Goal: Communication & Community: Ask a question

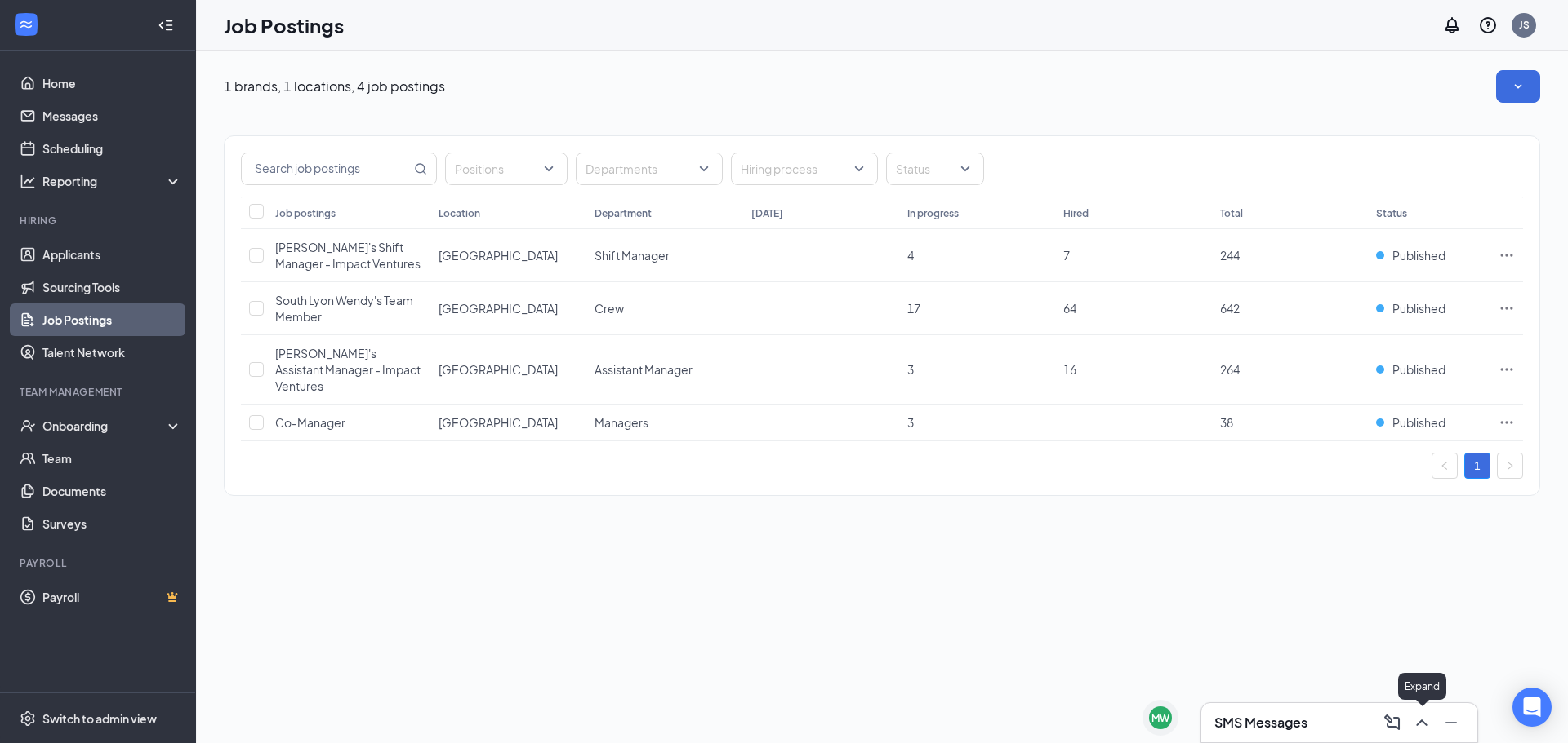
click at [1413, 720] on icon "ChevronUp" at bounding box center [1421, 722] width 20 height 20
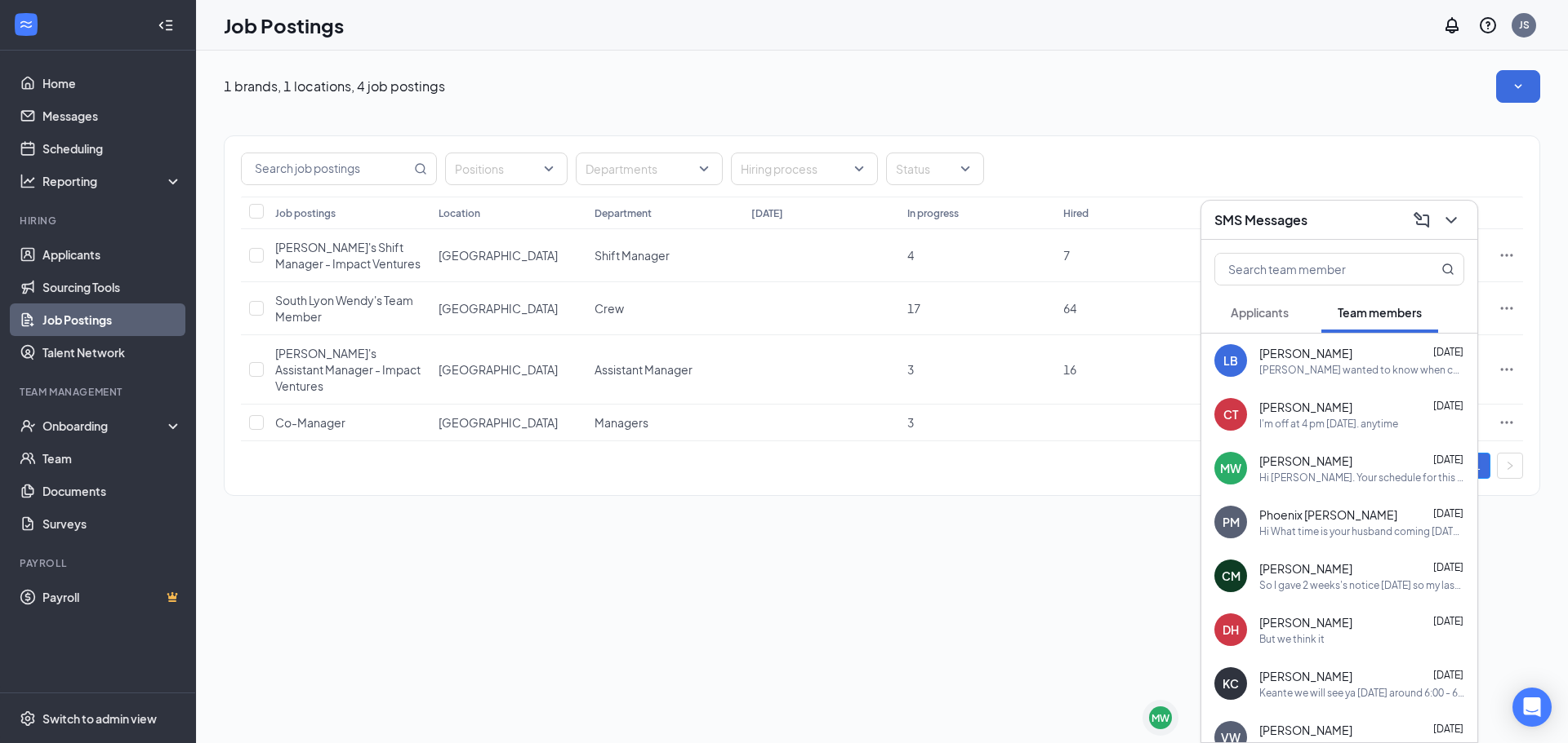
click at [1343, 471] on div "Hi [PERSON_NAME]. Your schedule for this week is: [DATE] 4-11 [DATE] 1130-5 [DA…" at bounding box center [1361, 478] width 205 height 14
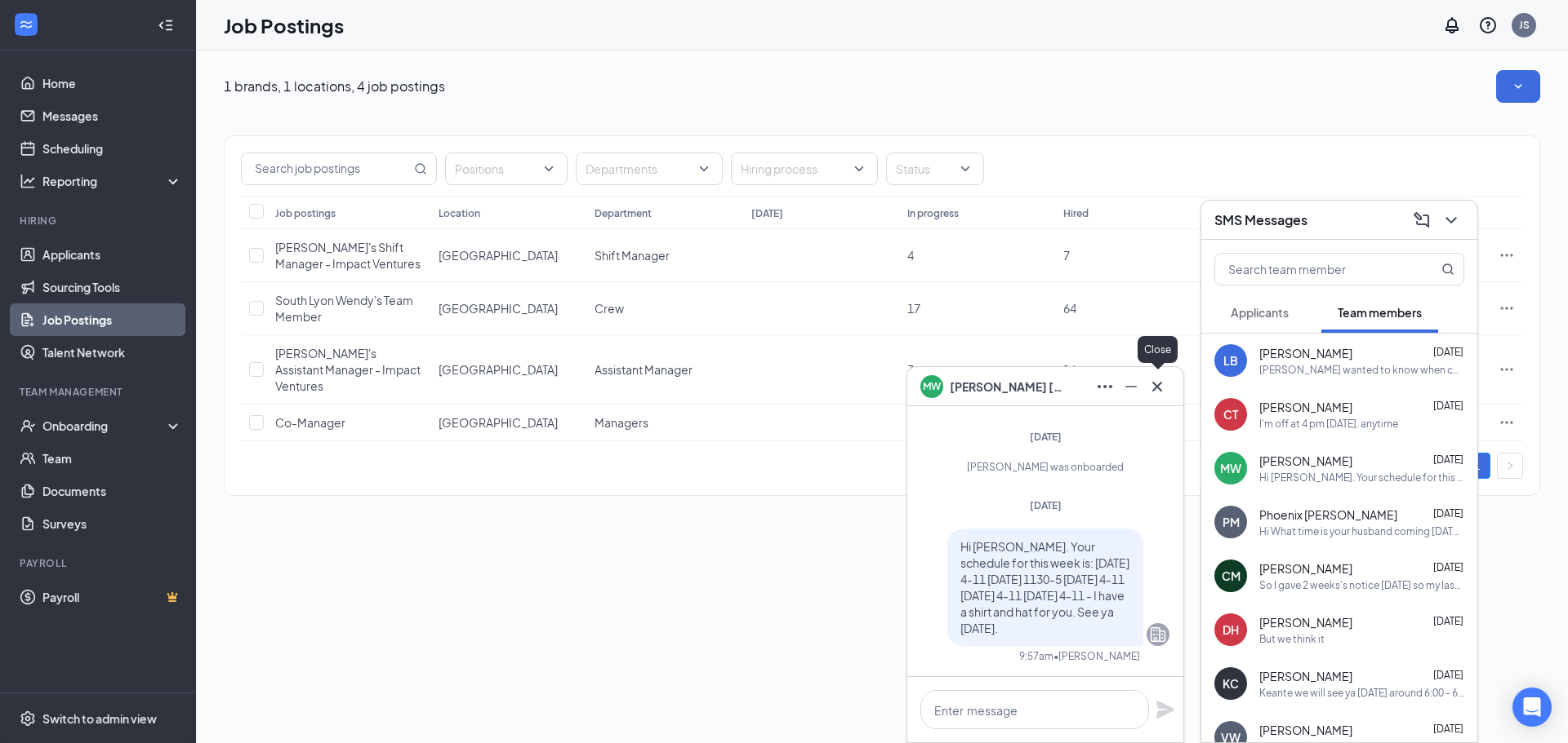
click at [1150, 391] on icon "Cross" at bounding box center [1157, 387] width 20 height 20
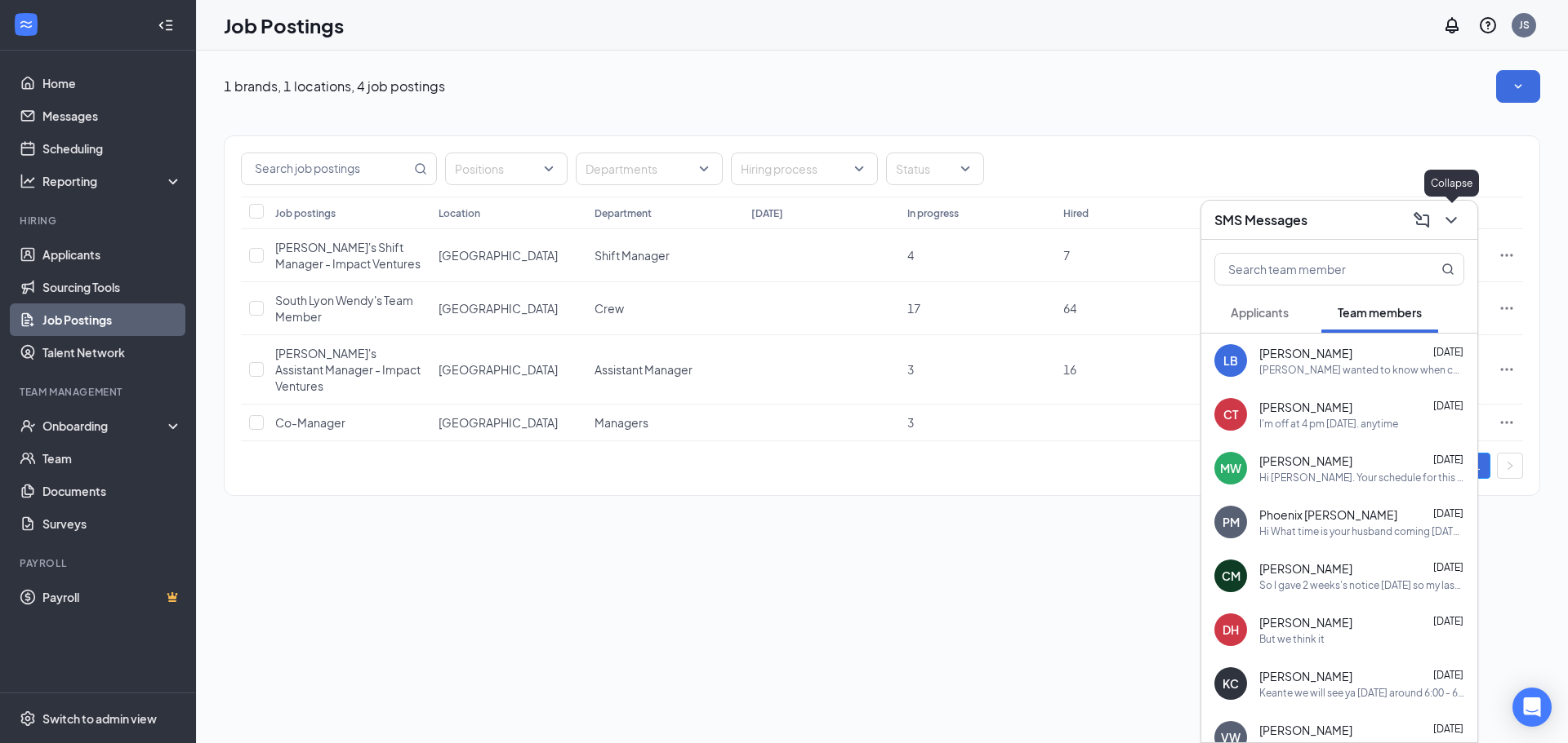
click at [1448, 217] on icon "ChevronDown" at bounding box center [1451, 221] width 10 height 7
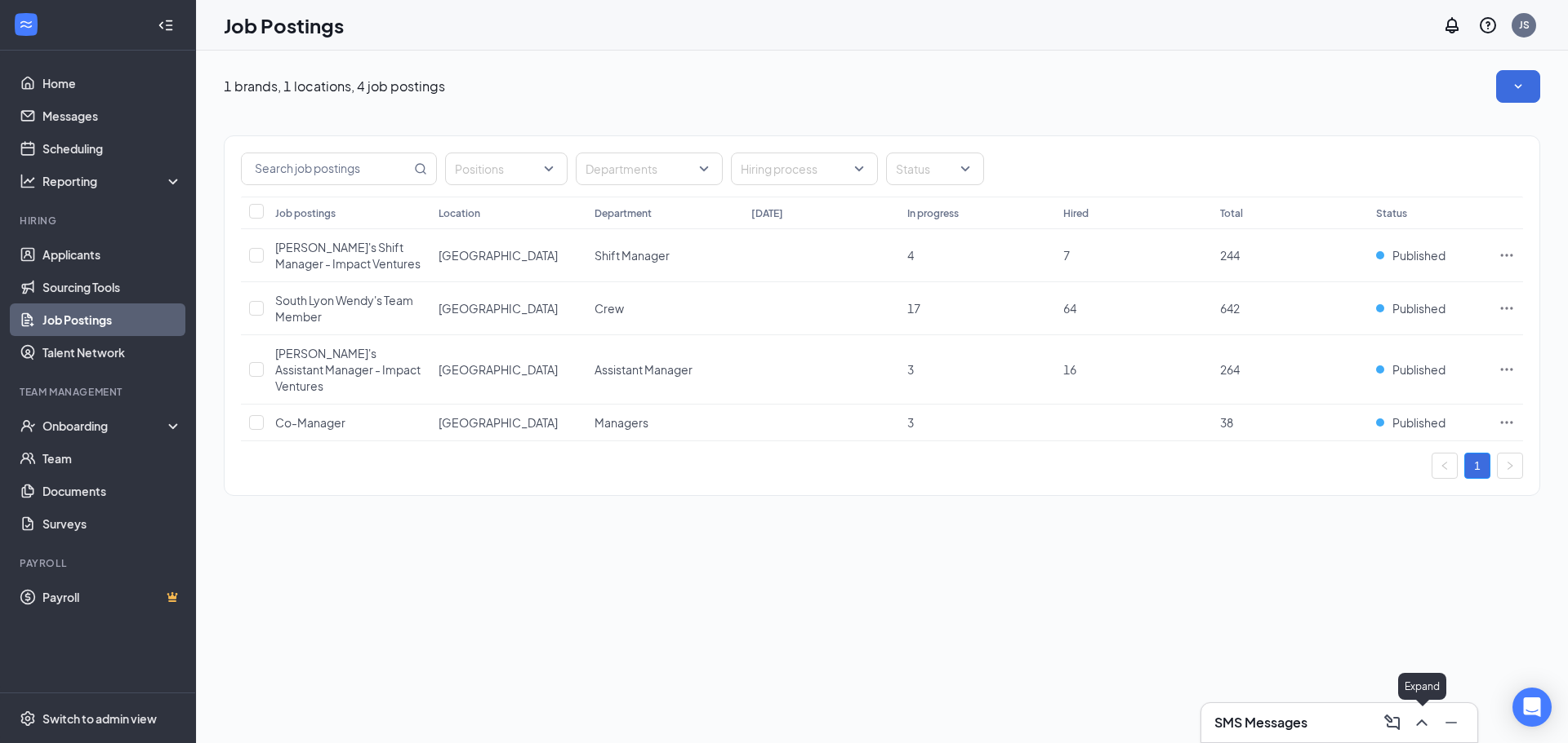
click at [1423, 715] on icon "ChevronUp" at bounding box center [1421, 722] width 20 height 20
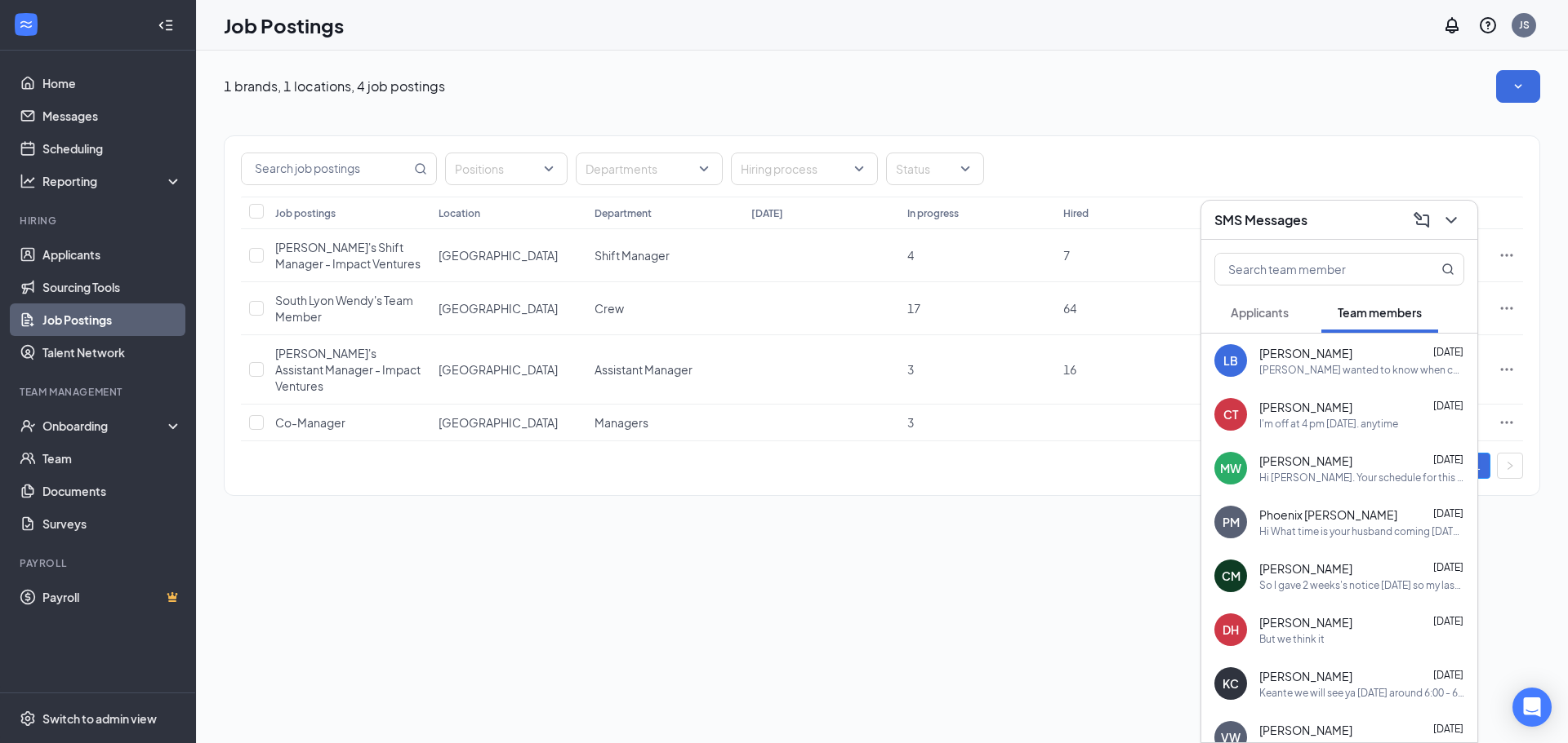
click at [1282, 427] on div "I'm off at 4 pm [DATE]. anytime" at bounding box center [1328, 424] width 139 height 14
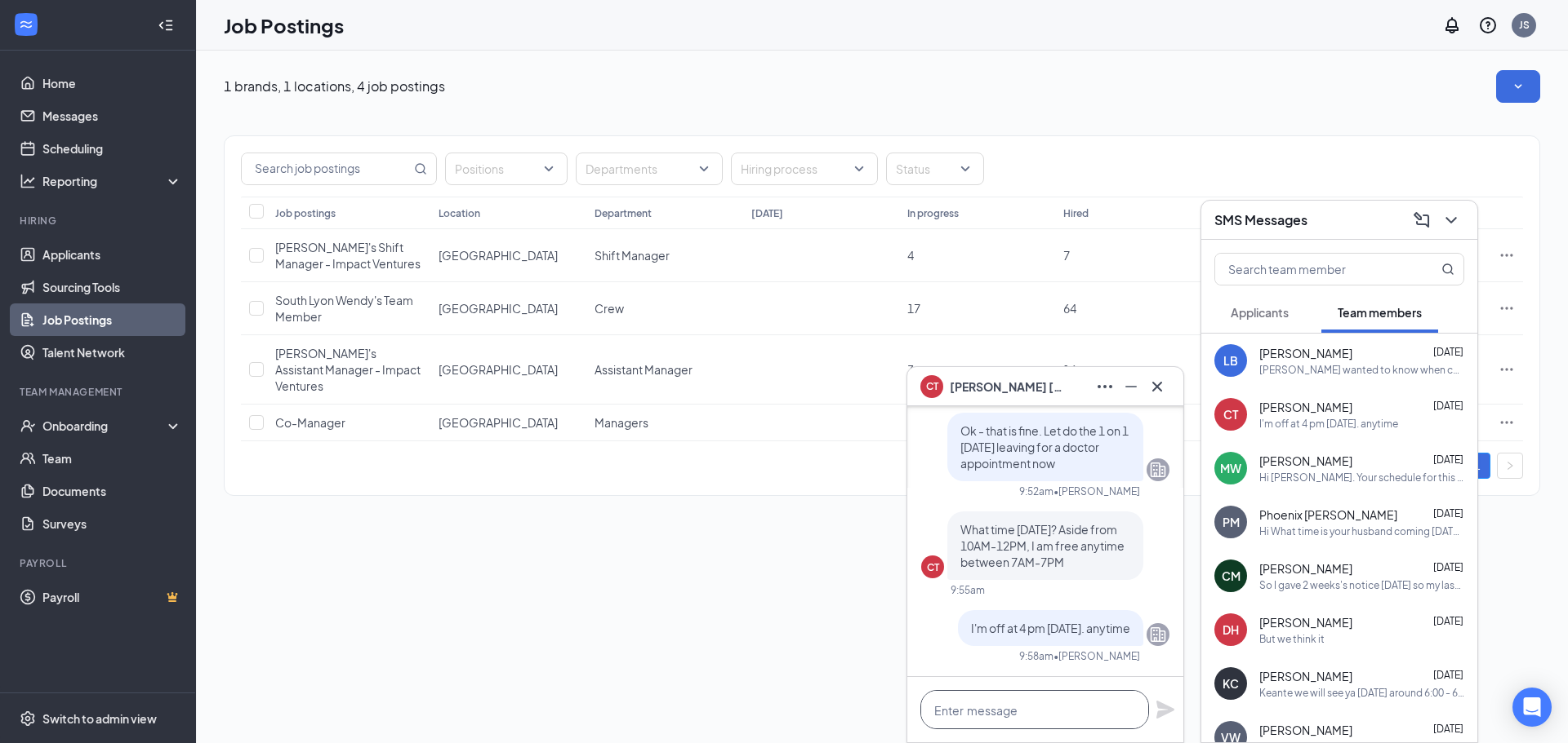
click at [970, 721] on textarea at bounding box center [1034, 709] width 229 height 39
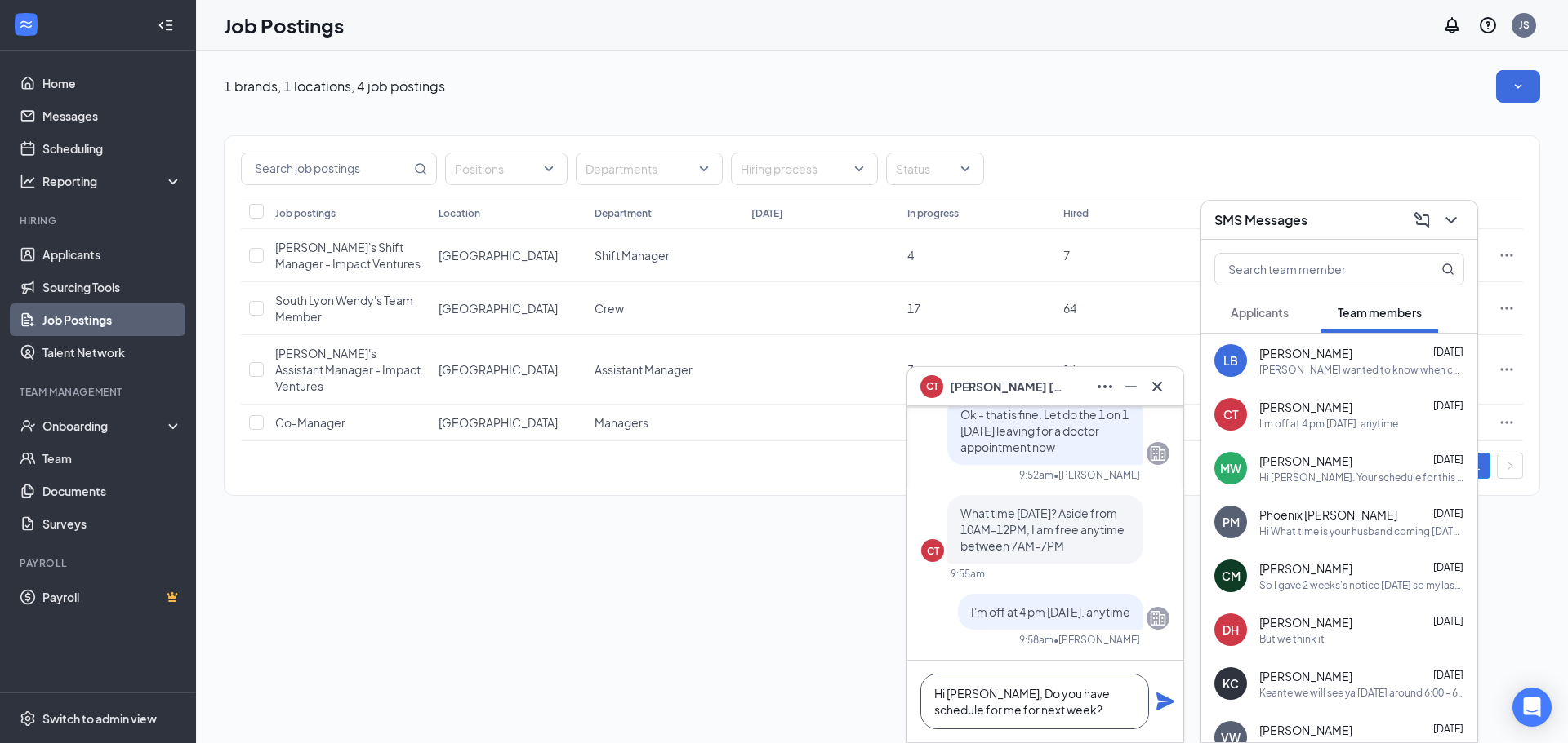
type textarea "Hi [PERSON_NAME], Do you have schedule for me for next week?"
click at [1177, 710] on div "Hi [PERSON_NAME], Do you have schedule for me for next week?" at bounding box center [1046, 702] width 276 height 82
click at [1166, 700] on icon "Plane" at bounding box center [1165, 702] width 18 height 18
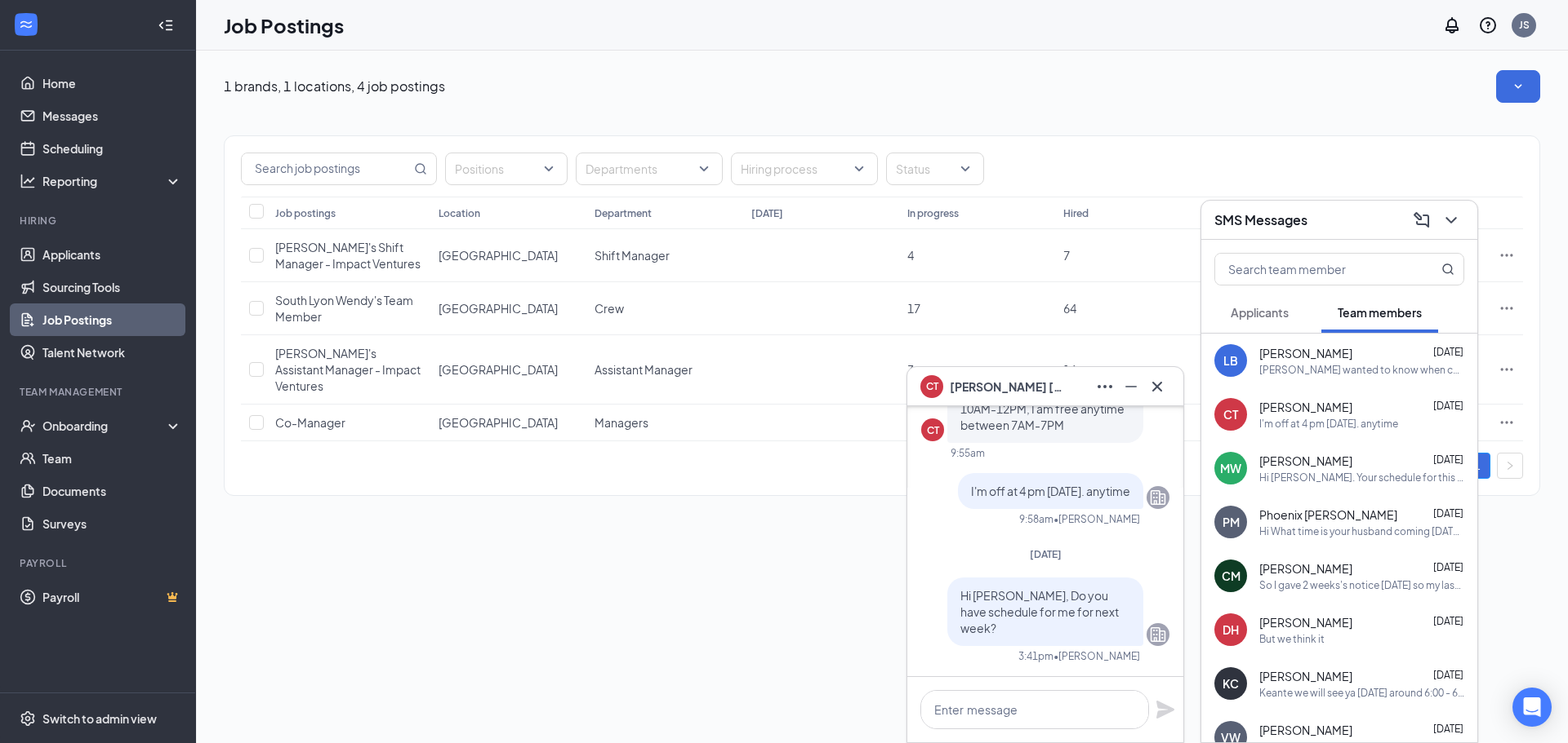
scroll to position [0, 0]
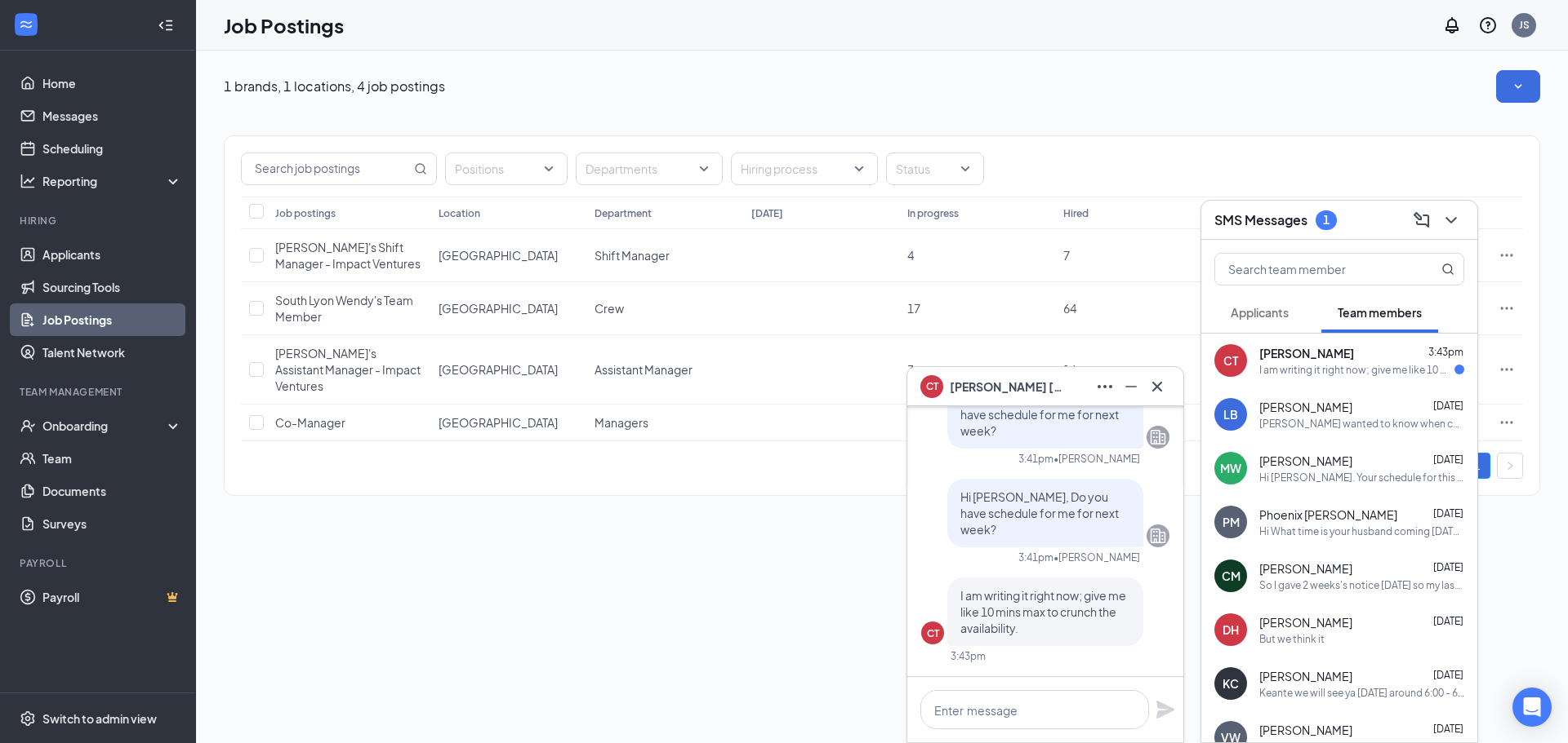
click at [1344, 368] on div "I am writing it right now; give me like 10 mins max to crunch the availability." at bounding box center [1356, 370] width 195 height 14
click at [1008, 711] on textarea at bounding box center [1034, 709] width 229 height 39
type textarea "ok perfect"
click at [1167, 703] on icon "Plane" at bounding box center [1165, 709] width 20 height 20
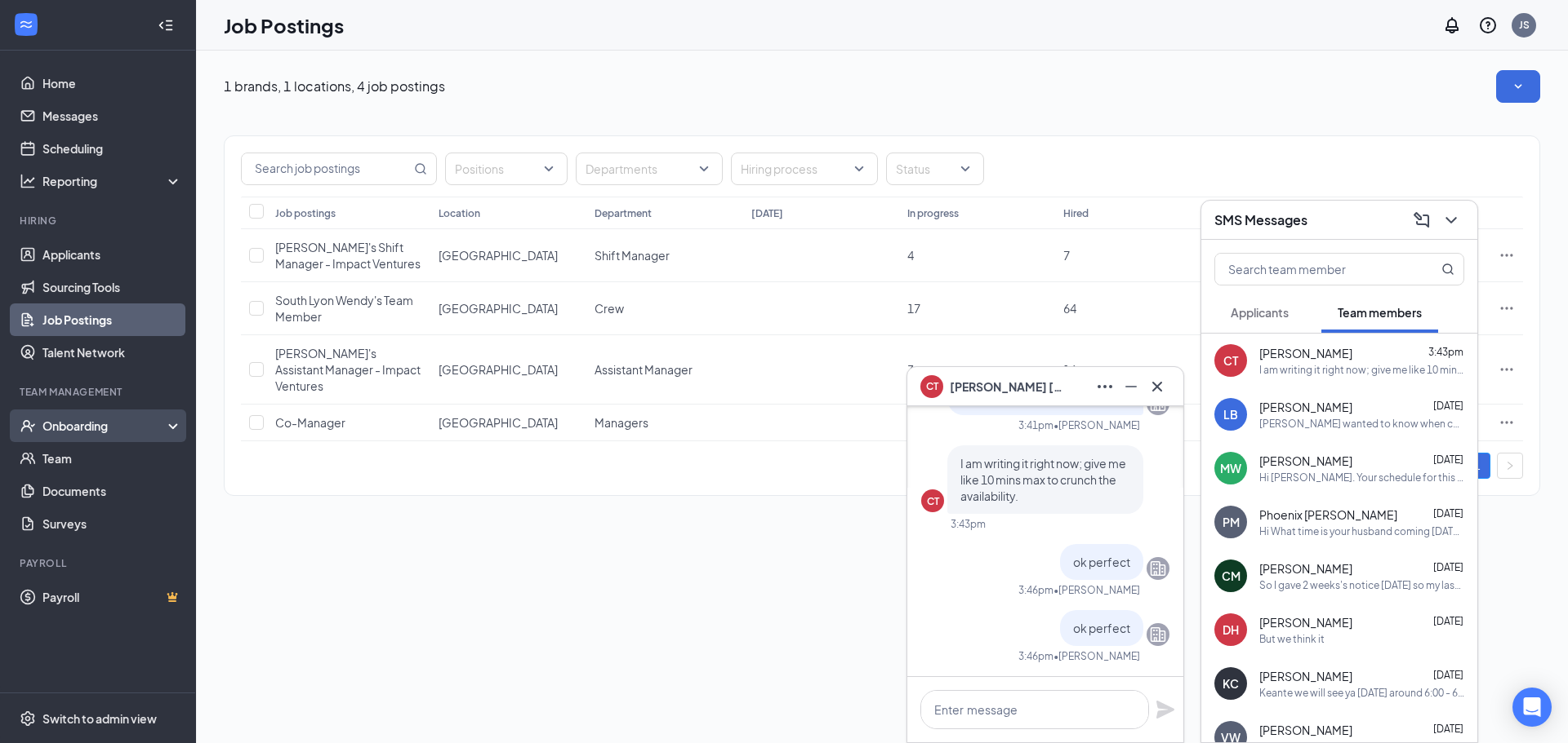
click at [149, 417] on div "Onboarding" at bounding box center [98, 426] width 196 height 33
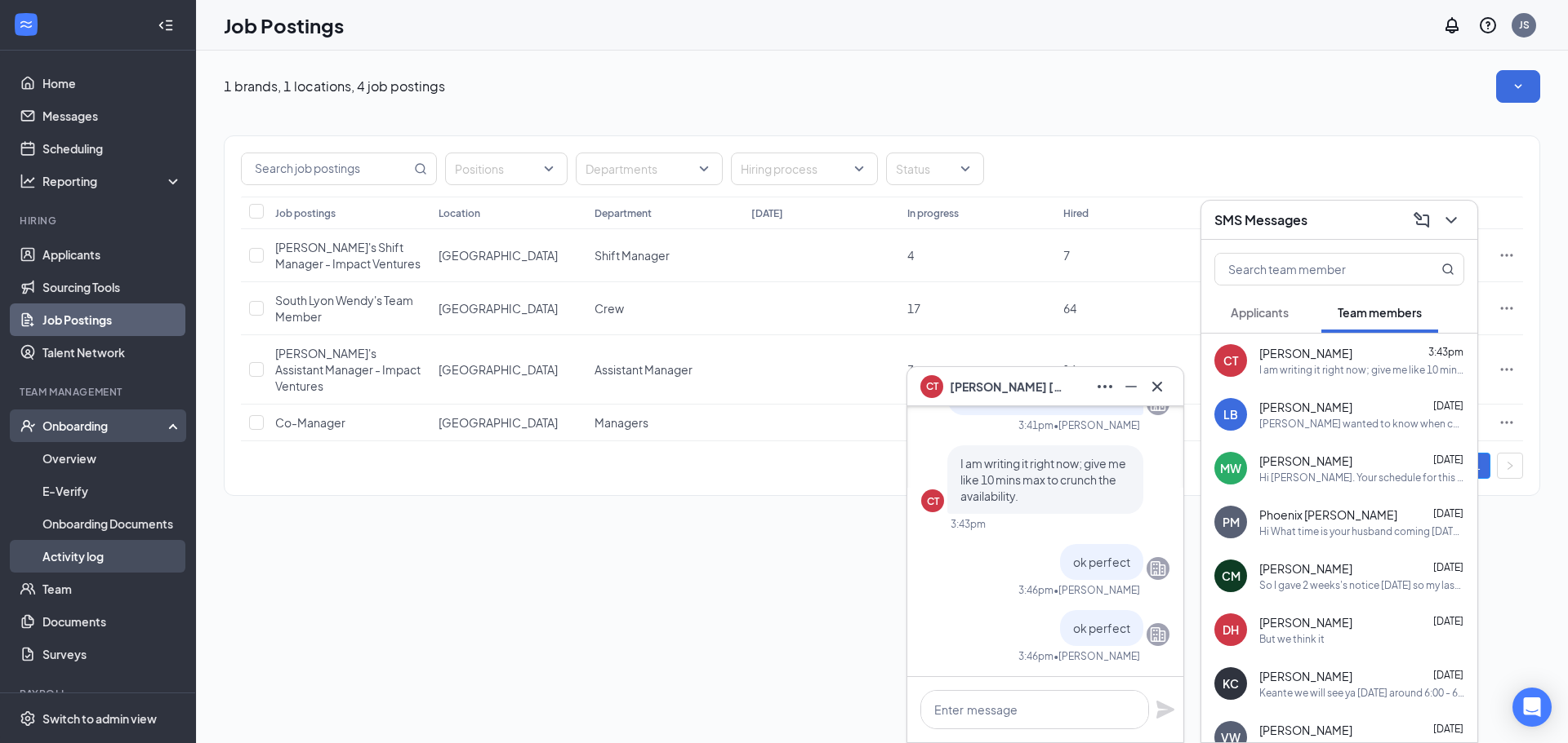
click at [112, 549] on link "Activity log" at bounding box center [112, 557] width 140 height 33
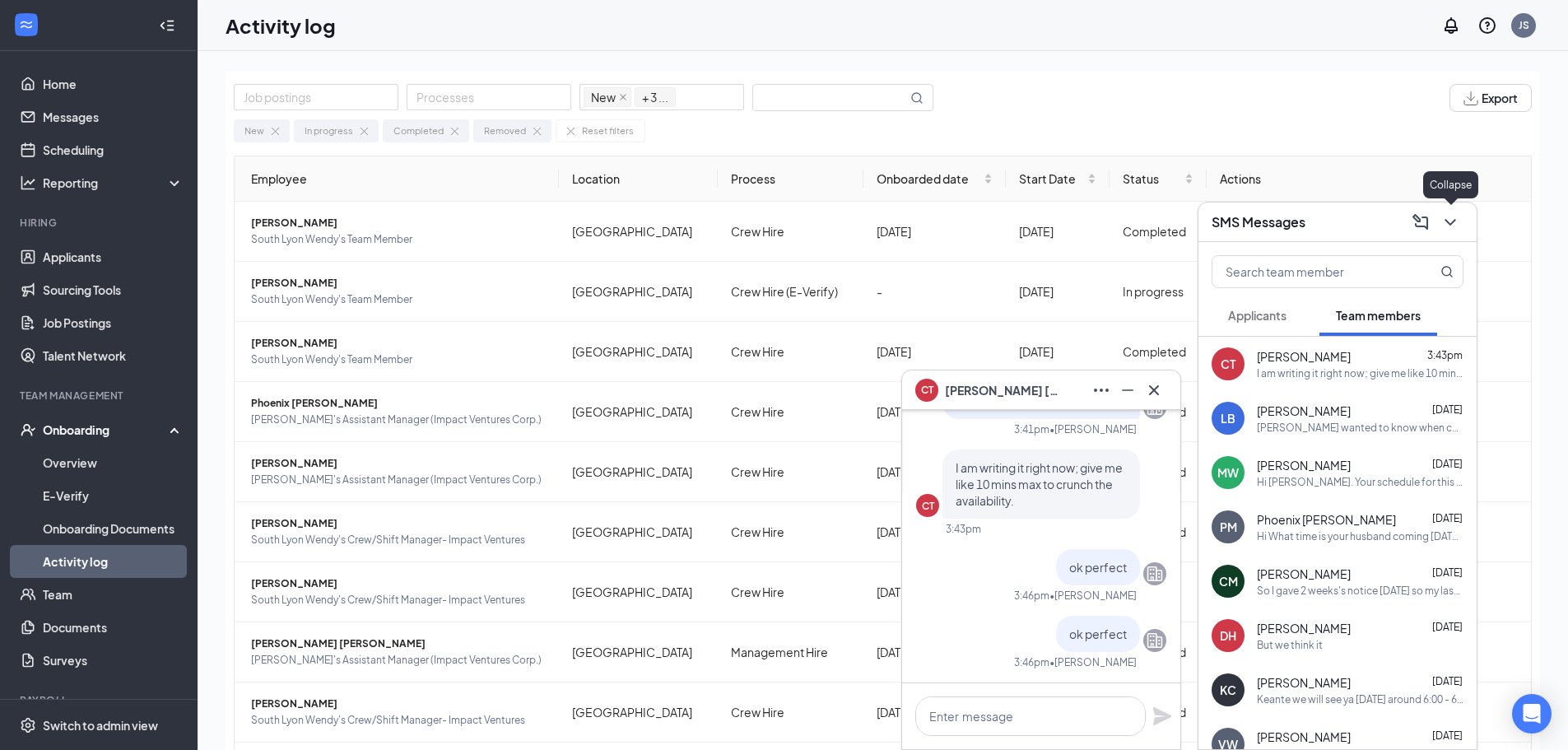
click at [1456, 225] on icon "ChevronDown" at bounding box center [1450, 222] width 20 height 20
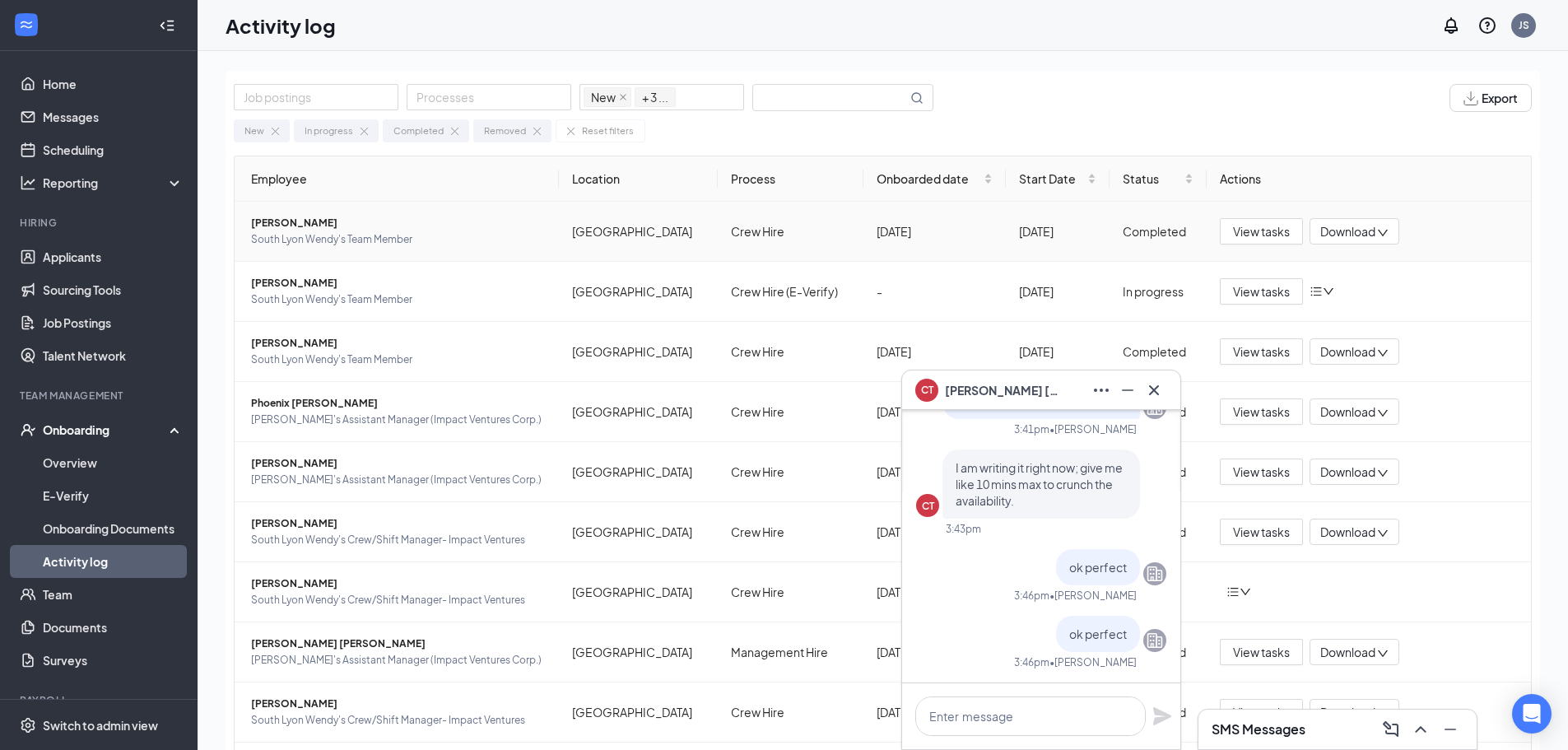
click at [266, 222] on span "[PERSON_NAME]" at bounding box center [398, 223] width 295 height 17
